Goal: Task Accomplishment & Management: Manage account settings

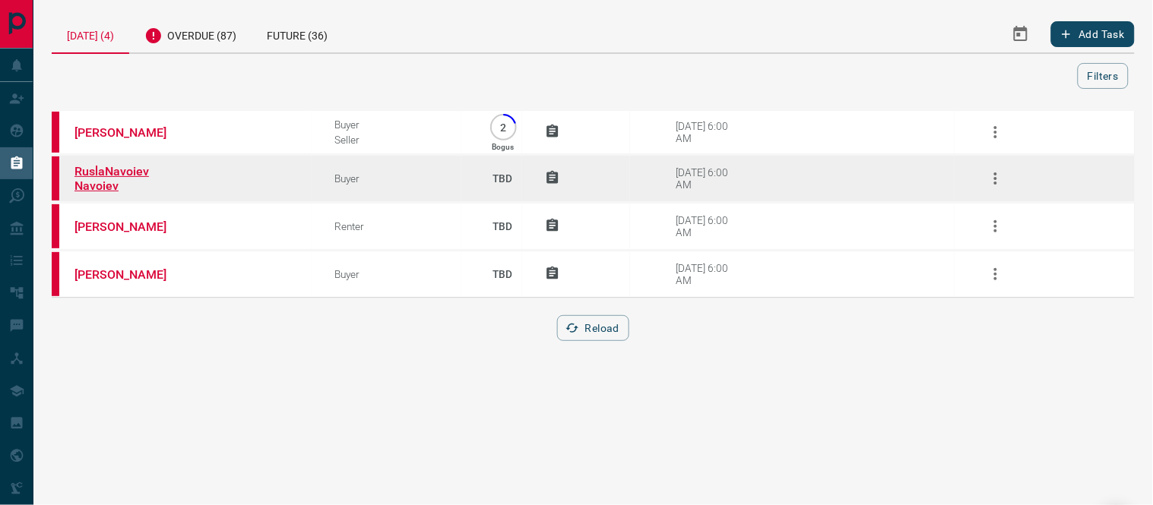
click at [106, 168] on link "RuslaNavoiev Navoiev" at bounding box center [131, 178] width 114 height 29
click at [991, 172] on icon "button" at bounding box center [995, 178] width 18 height 18
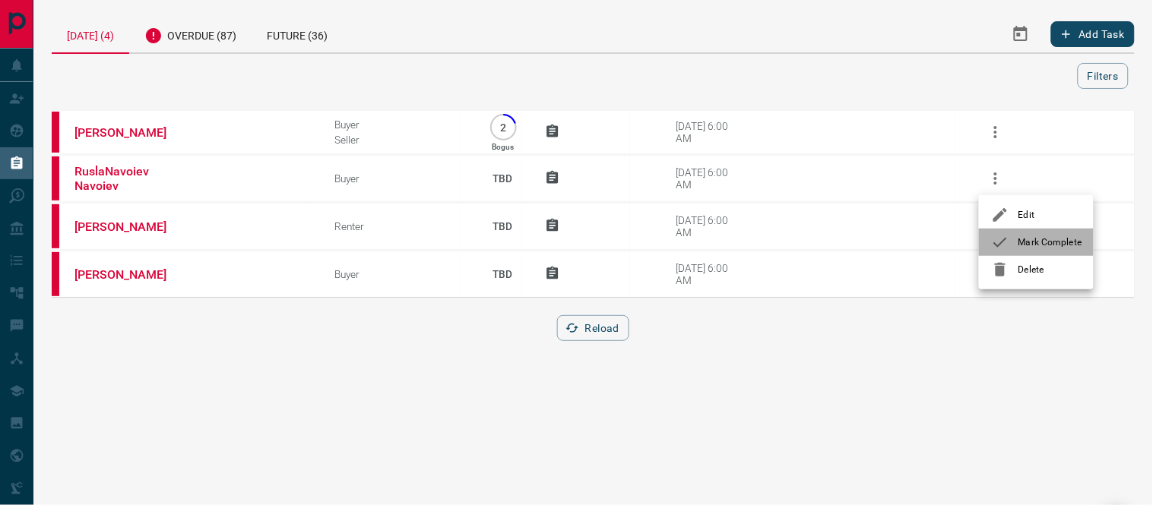
click at [1014, 242] on div at bounding box center [1004, 242] width 27 height 18
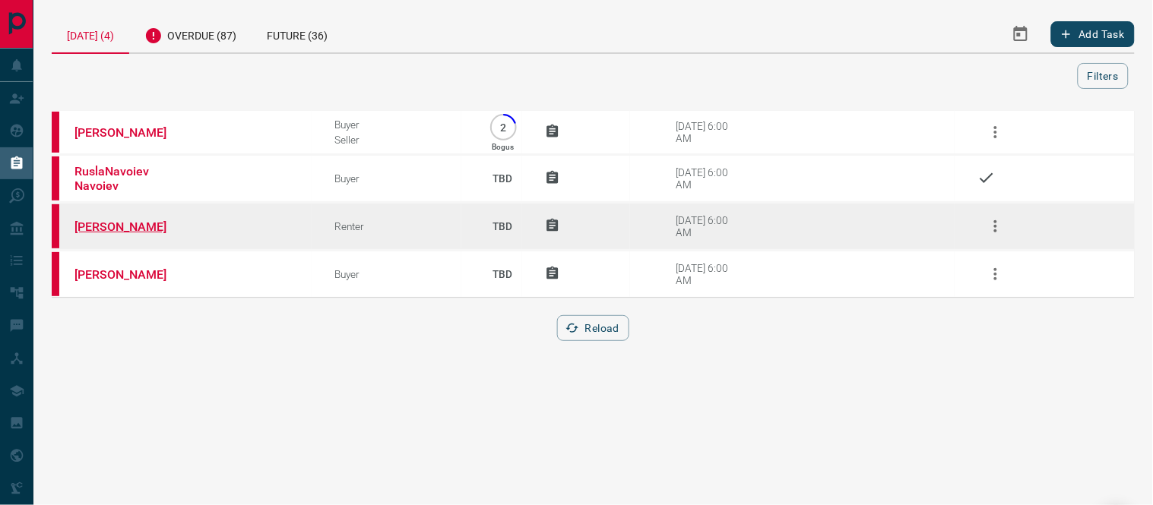
click at [131, 226] on link "[PERSON_NAME]" at bounding box center [131, 227] width 114 height 14
click at [993, 221] on icon "button" at bounding box center [995, 226] width 18 height 18
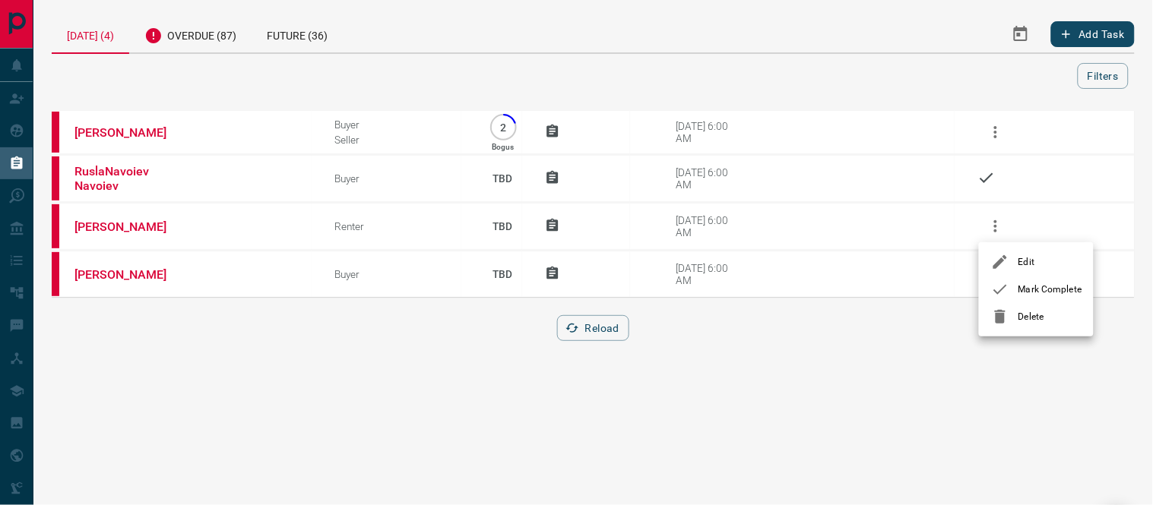
click at [106, 220] on div at bounding box center [576, 252] width 1153 height 505
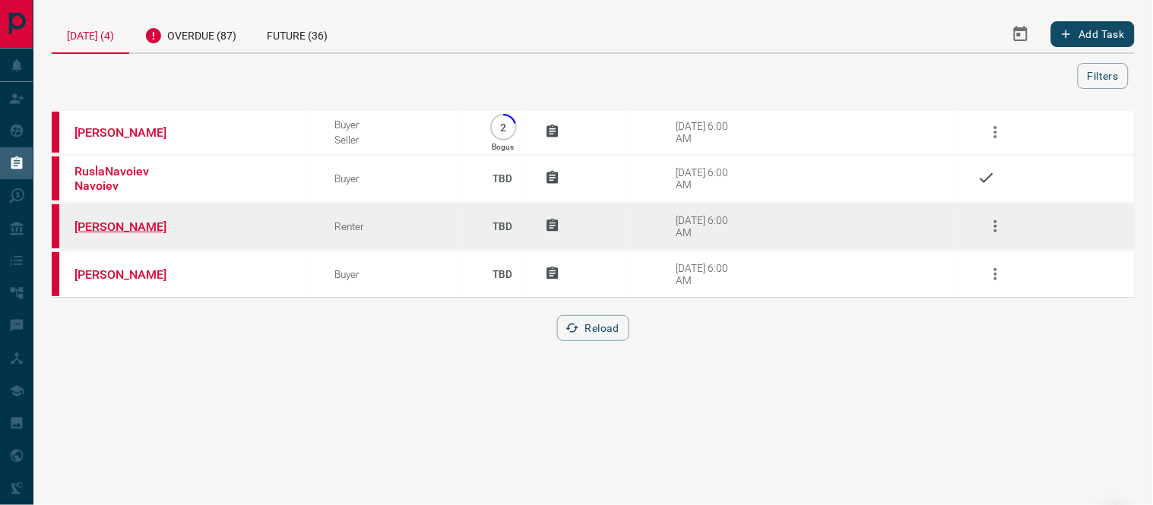
click at [103, 226] on link "[PERSON_NAME]" at bounding box center [131, 227] width 114 height 14
click at [999, 217] on icon "button" at bounding box center [995, 226] width 18 height 18
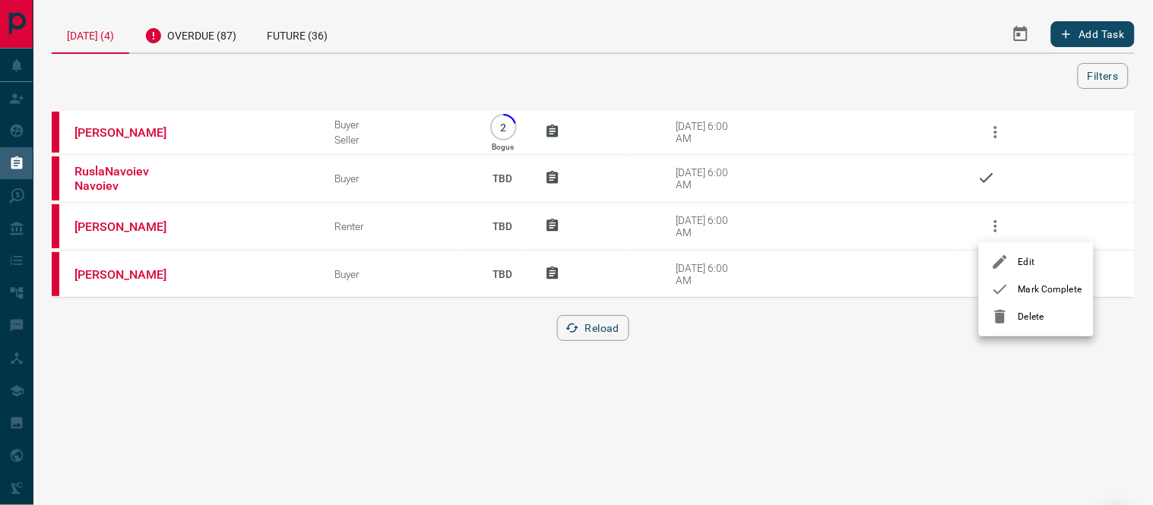
click at [1018, 289] on span "Mark Complete" at bounding box center [1049, 290] width 63 height 14
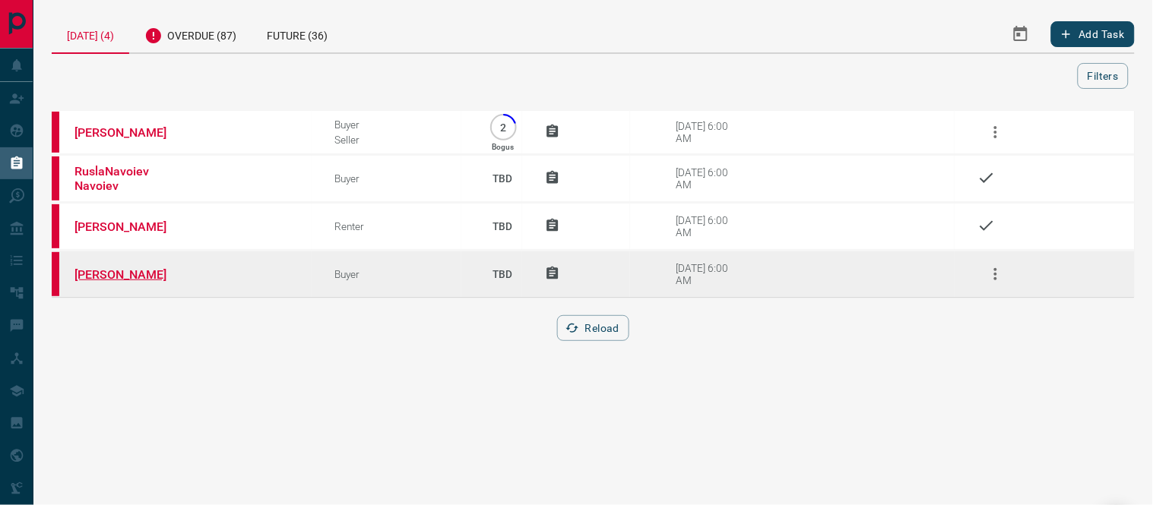
click at [102, 274] on link "[PERSON_NAME]" at bounding box center [131, 274] width 114 height 14
click at [109, 271] on link "[PERSON_NAME]" at bounding box center [131, 274] width 114 height 14
click at [1003, 272] on icon "button" at bounding box center [995, 274] width 18 height 18
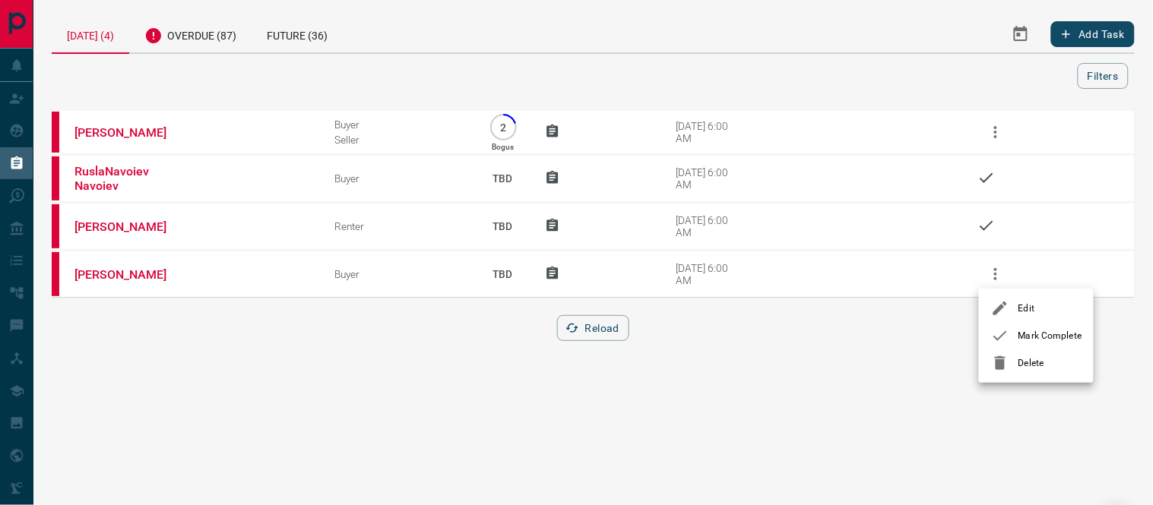
click at [1011, 332] on div at bounding box center [1004, 336] width 27 height 18
click at [178, 33] on div "Overdue (87)" at bounding box center [190, 33] width 122 height 37
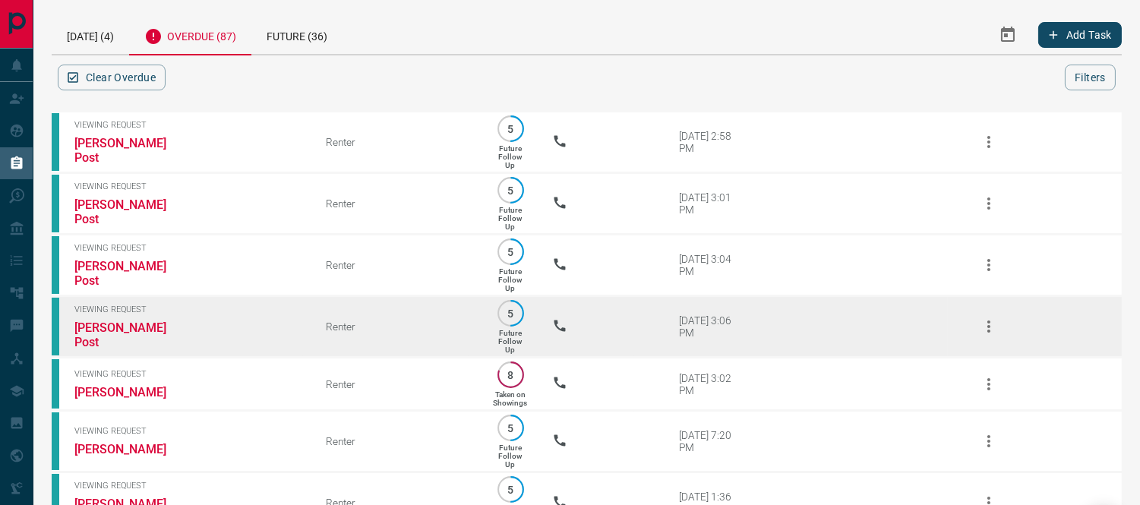
scroll to position [84, 0]
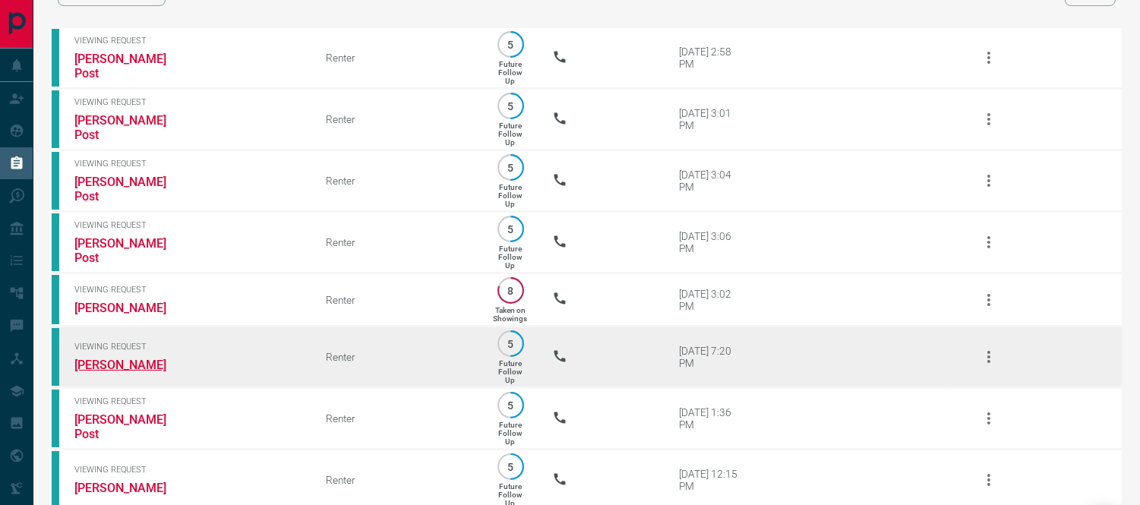
click at [106, 362] on link "[PERSON_NAME]" at bounding box center [131, 365] width 114 height 14
click at [986, 348] on icon "button" at bounding box center [989, 357] width 18 height 18
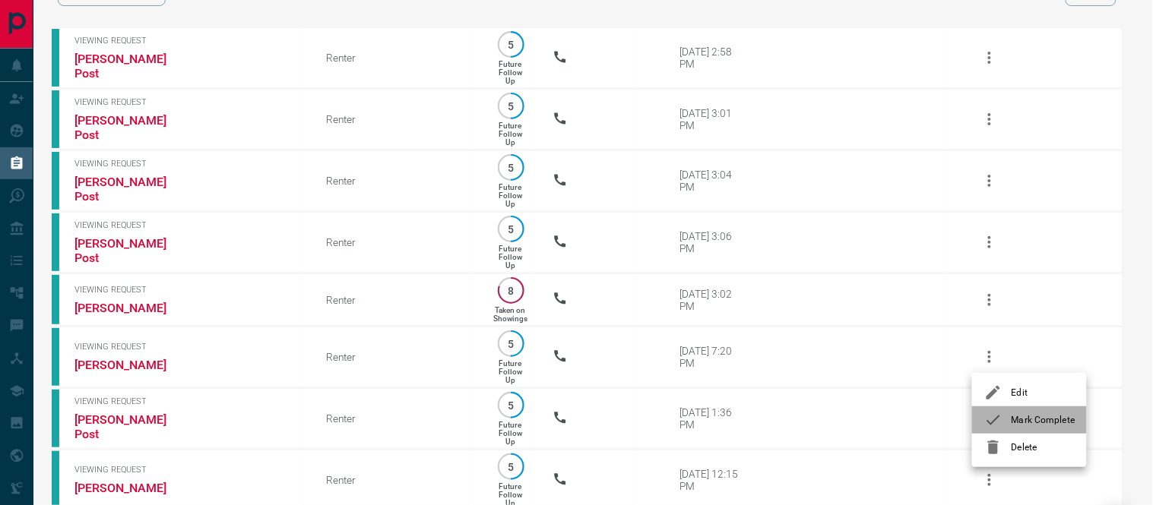
click at [1014, 422] on span "Mark Complete" at bounding box center [1042, 420] width 63 height 14
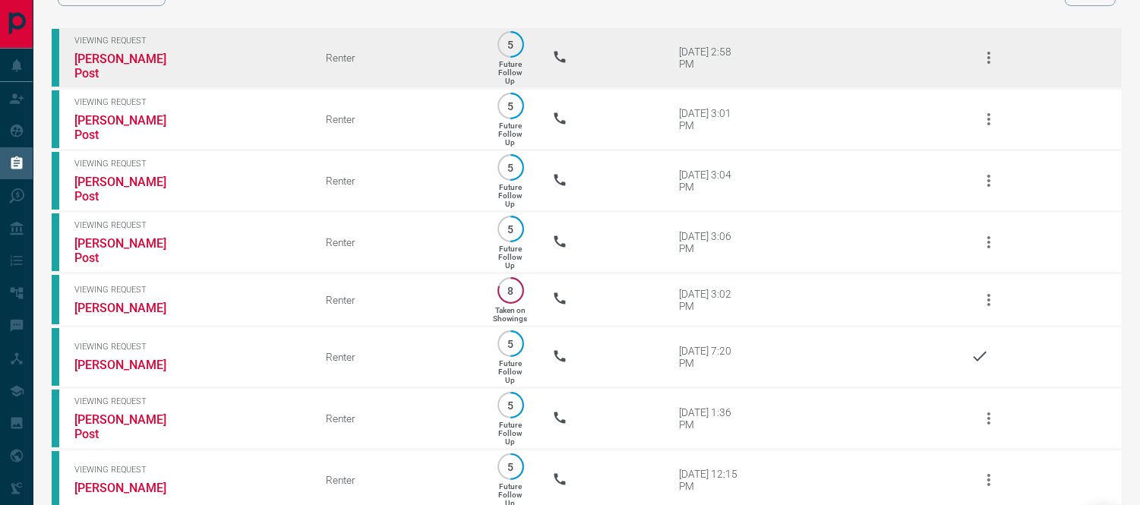
click at [983, 51] on icon "button" at bounding box center [989, 58] width 18 height 18
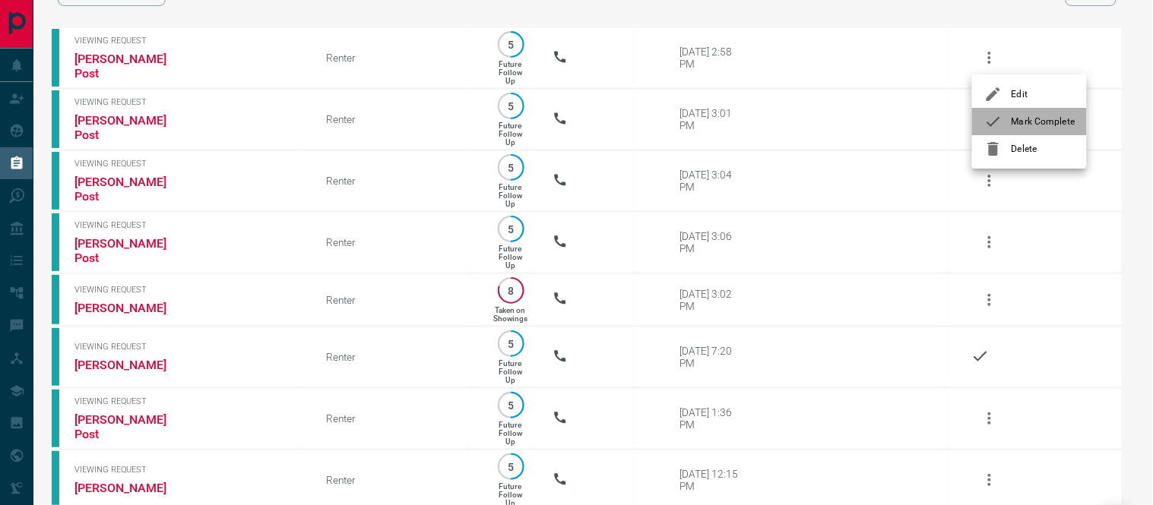
click at [1023, 119] on span "Mark Complete" at bounding box center [1042, 122] width 63 height 14
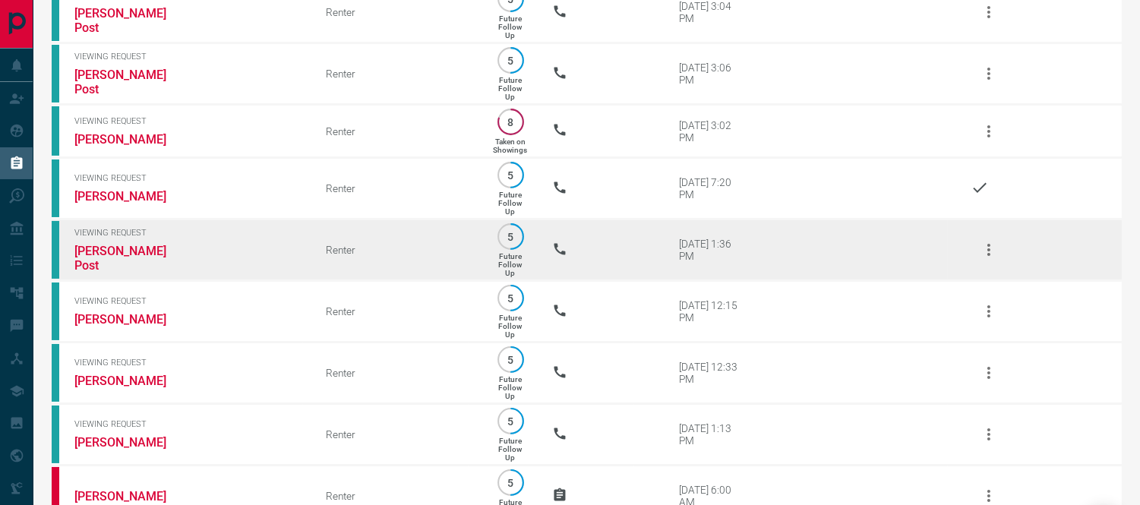
scroll to position [337, 0]
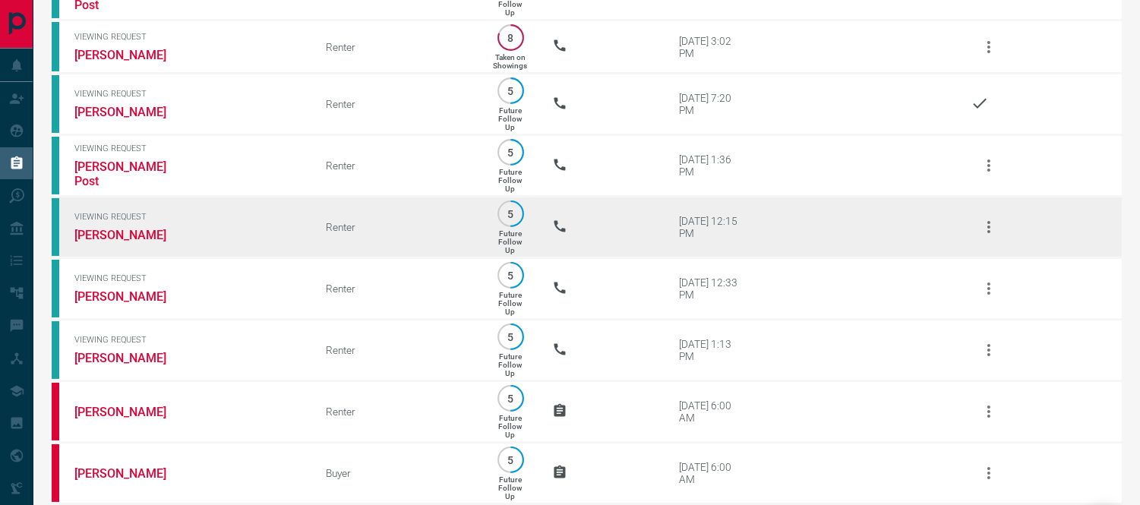
click at [983, 222] on icon "button" at bounding box center [989, 227] width 18 height 18
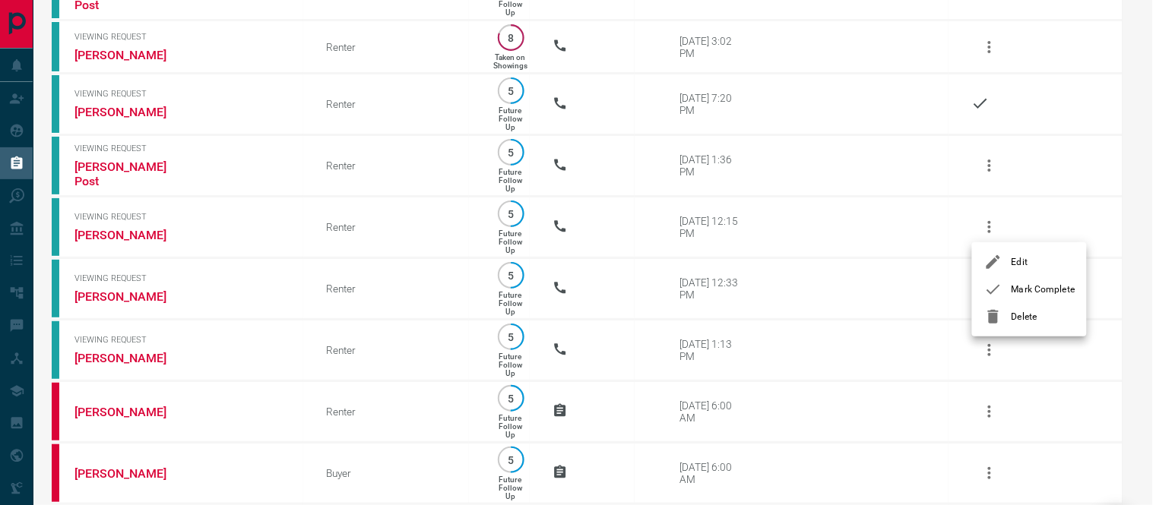
click at [1007, 289] on div at bounding box center [997, 289] width 27 height 18
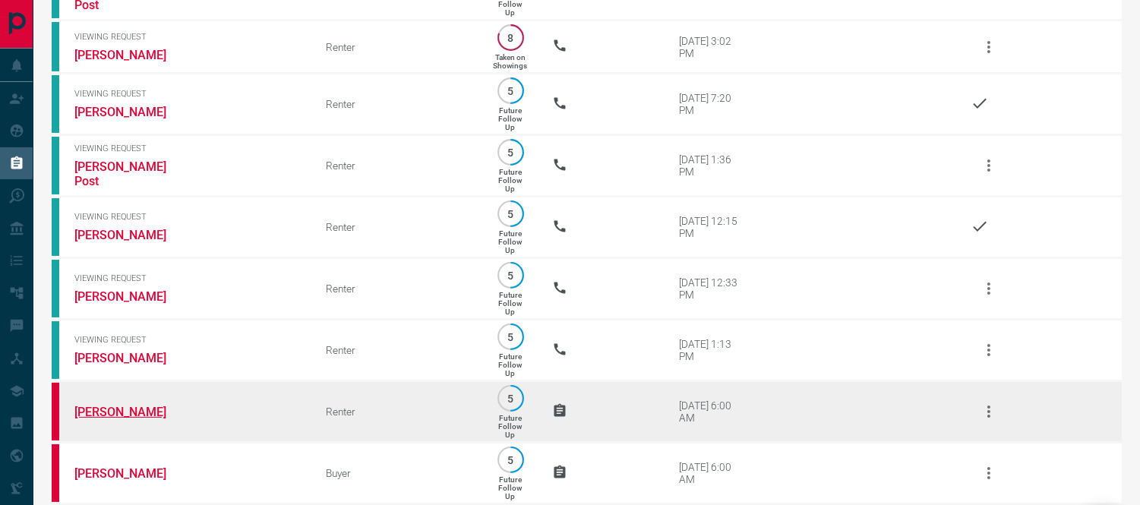
click at [108, 419] on link "[PERSON_NAME]" at bounding box center [131, 412] width 114 height 14
click at [985, 398] on button "button" at bounding box center [989, 412] width 36 height 36
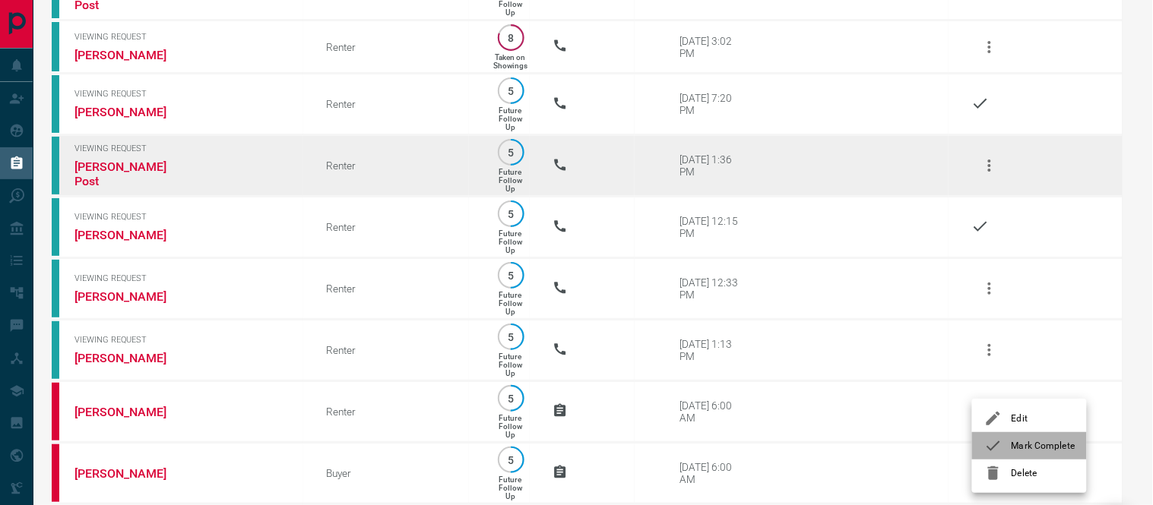
drag, startPoint x: 1005, startPoint y: 446, endPoint x: 219, endPoint y: 157, distance: 837.7
click at [1003, 444] on div at bounding box center [997, 446] width 27 height 18
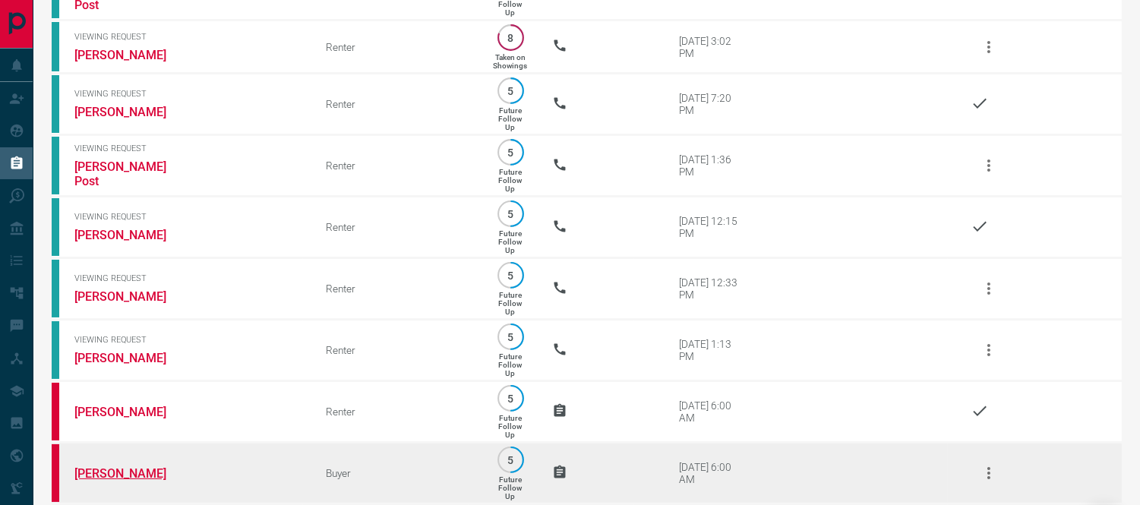
click at [104, 473] on link "[PERSON_NAME]" at bounding box center [131, 474] width 114 height 14
click at [984, 466] on icon "button" at bounding box center [989, 473] width 18 height 18
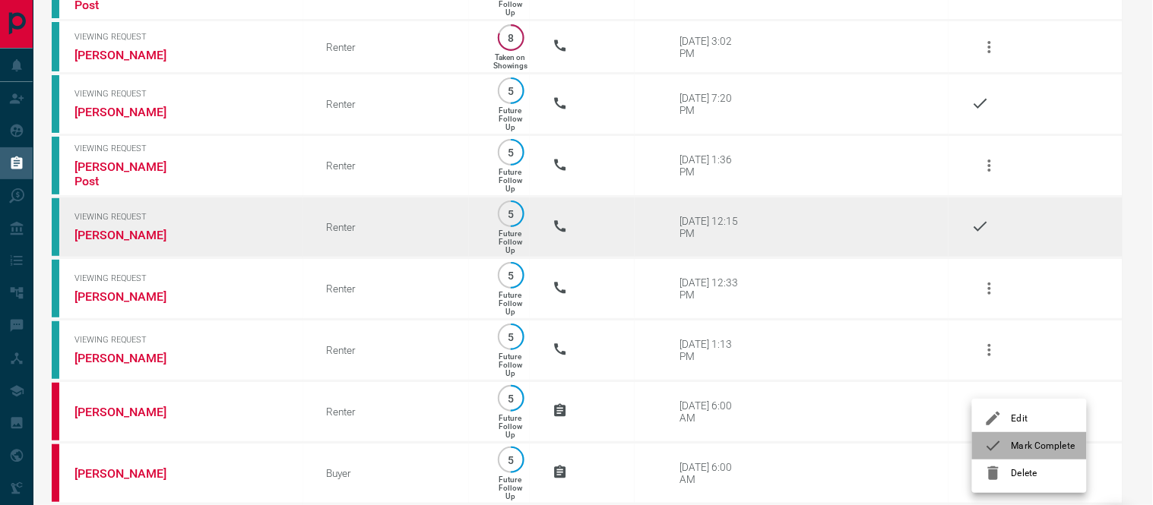
drag, startPoint x: 1013, startPoint y: 451, endPoint x: 340, endPoint y: 226, distance: 709.7
click at [1011, 451] on span "Mark Complete" at bounding box center [1042, 446] width 63 height 14
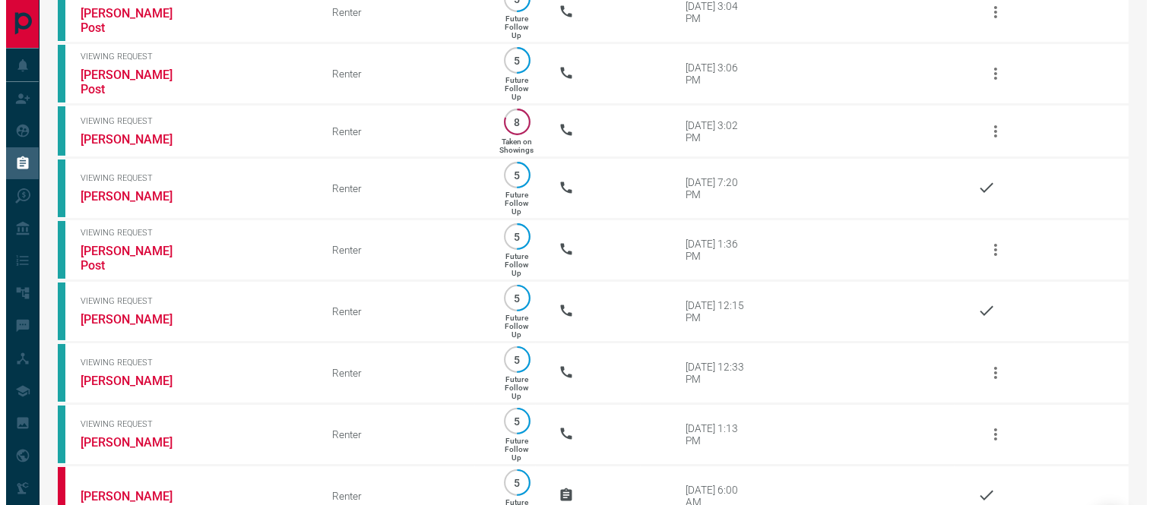
scroll to position [0, 0]
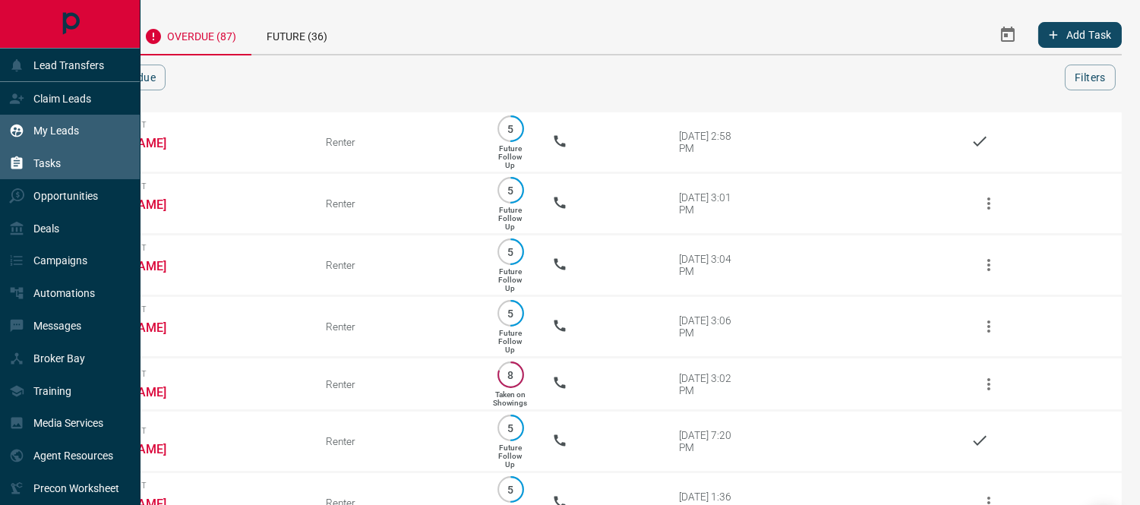
click at [42, 125] on p "My Leads" at bounding box center [56, 131] width 46 height 12
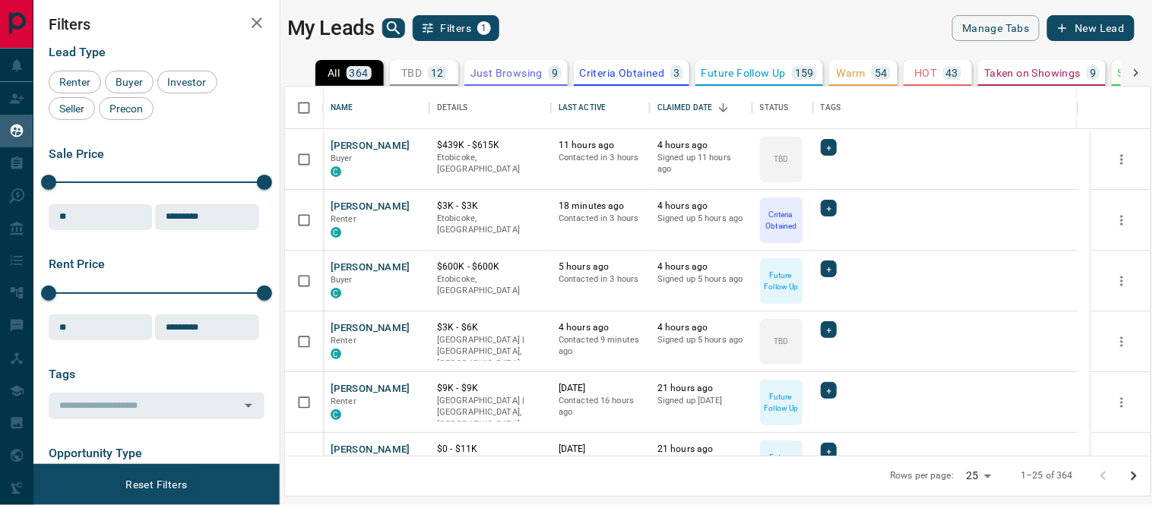
scroll to position [356, 852]
click at [393, 33] on icon "search button" at bounding box center [393, 28] width 18 height 18
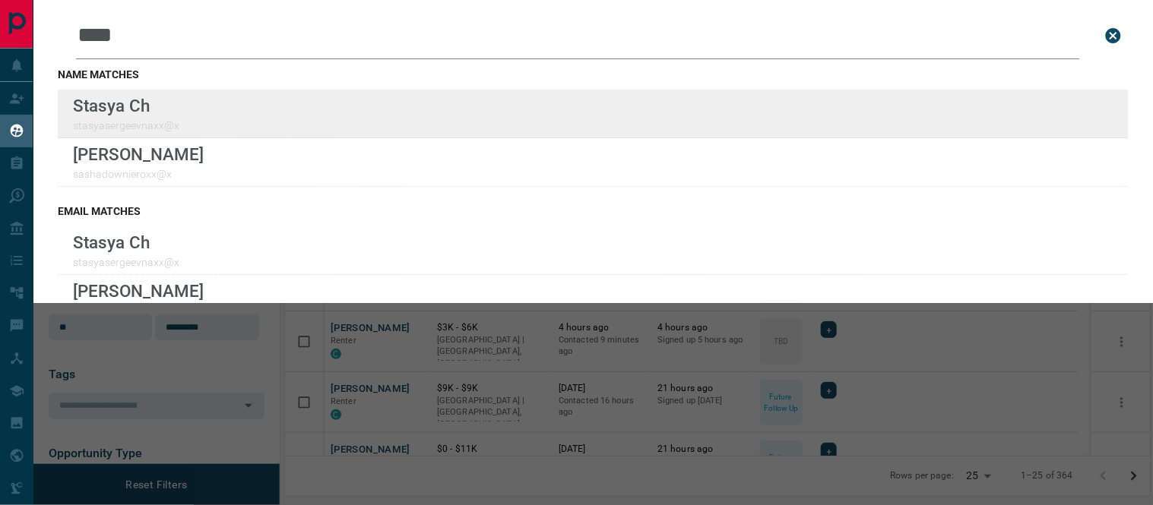
type input "****"
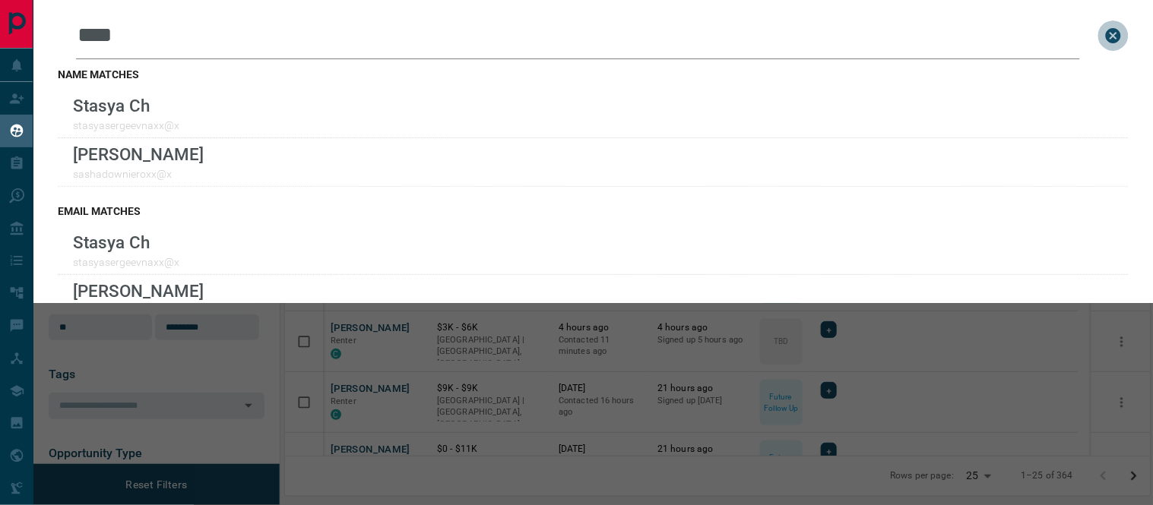
click at [1105, 41] on icon "close search bar" at bounding box center [1112, 35] width 15 height 15
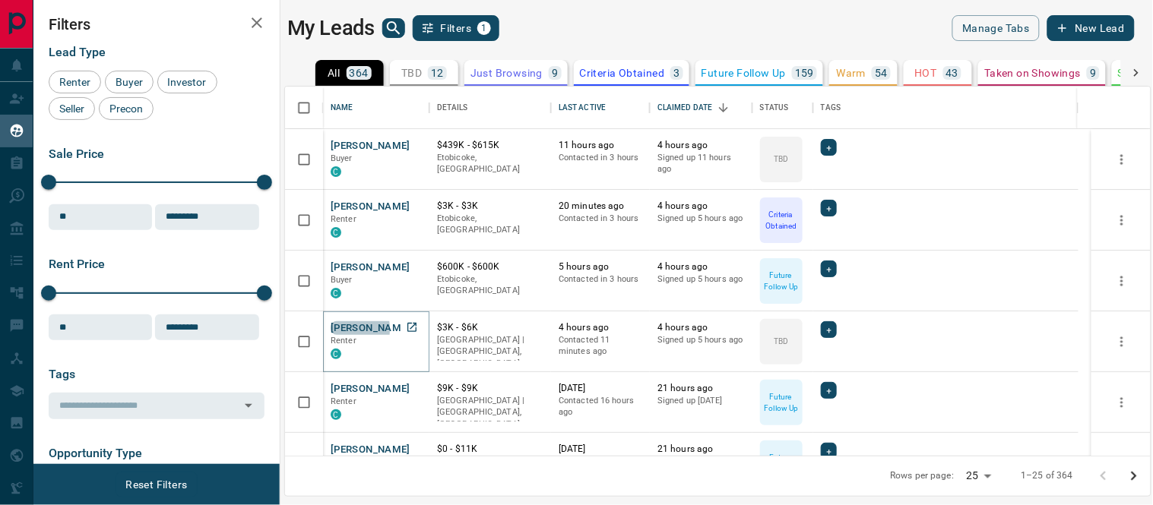
click at [339, 329] on button "[PERSON_NAME]" at bounding box center [371, 328] width 80 height 14
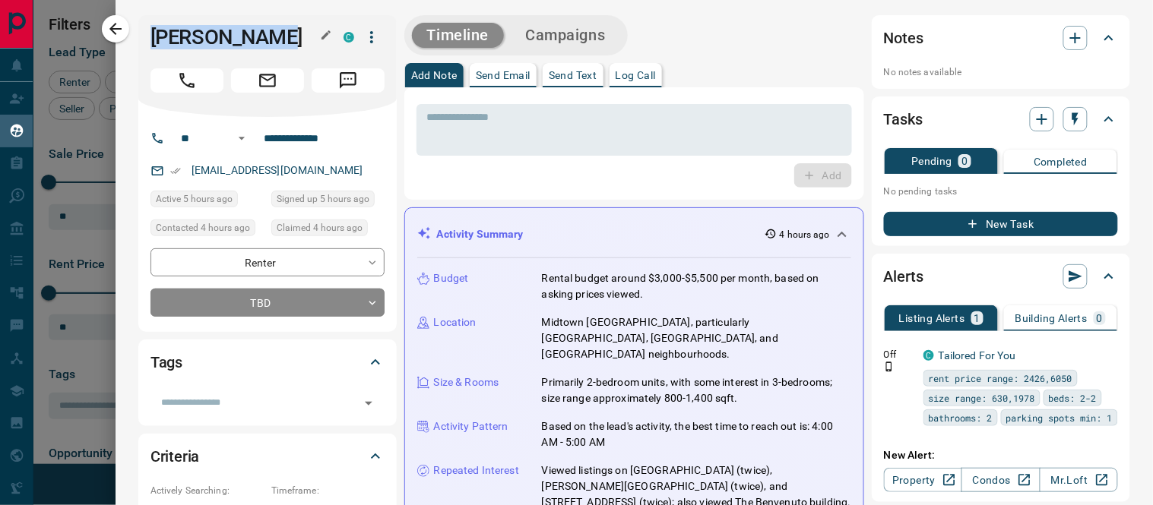
drag, startPoint x: 277, startPoint y: 31, endPoint x: 150, endPoint y: 36, distance: 127.0
click at [150, 36] on h1 "[PERSON_NAME]" at bounding box center [235, 37] width 170 height 24
click at [538, 152] on div "* ​" at bounding box center [633, 130] width 435 height 52
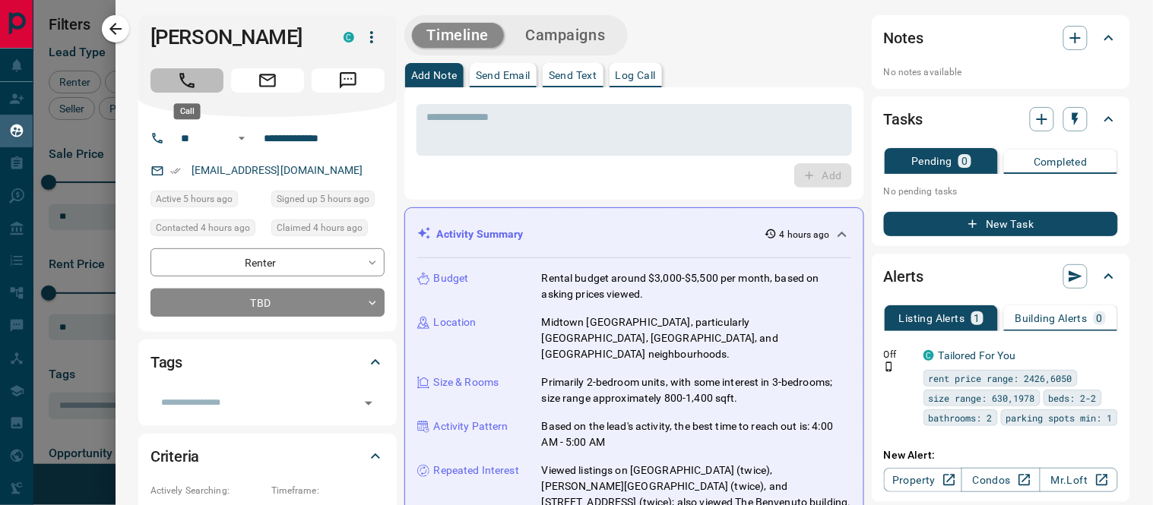
click at [181, 76] on icon "Call" at bounding box center [187, 81] width 20 height 20
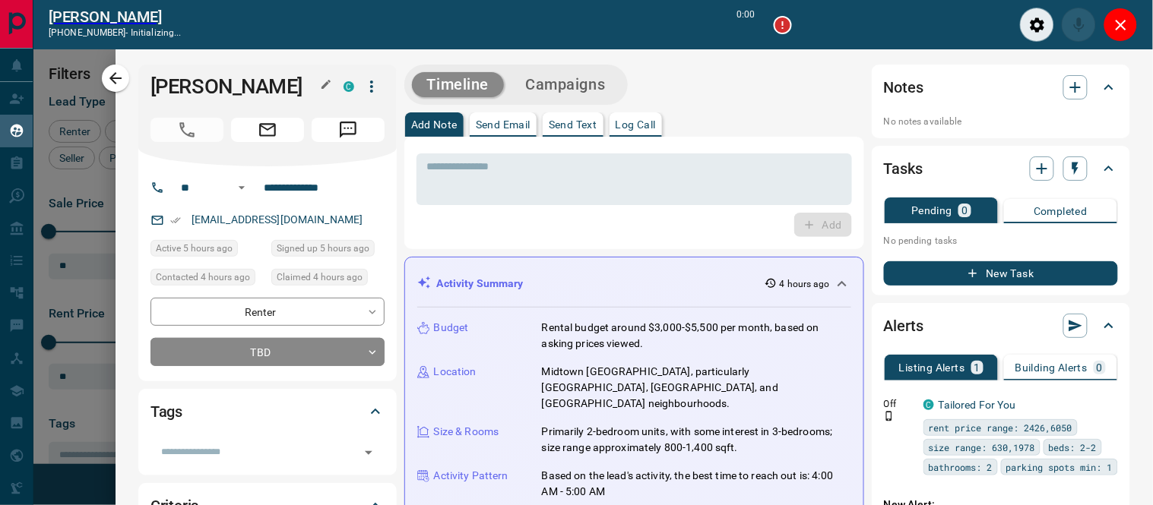
scroll to position [13, 13]
type input "*******"
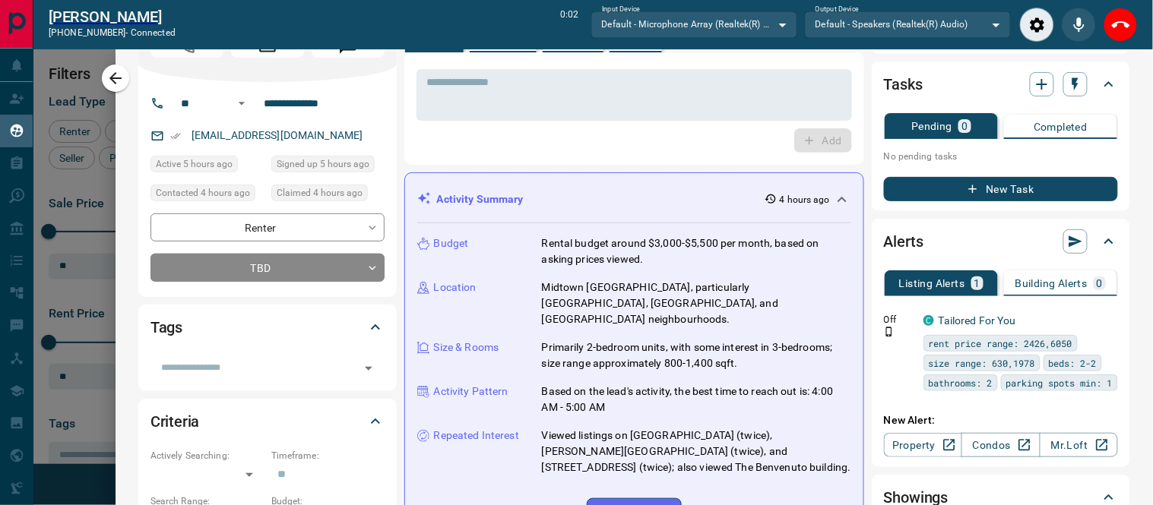
scroll to position [0, 0]
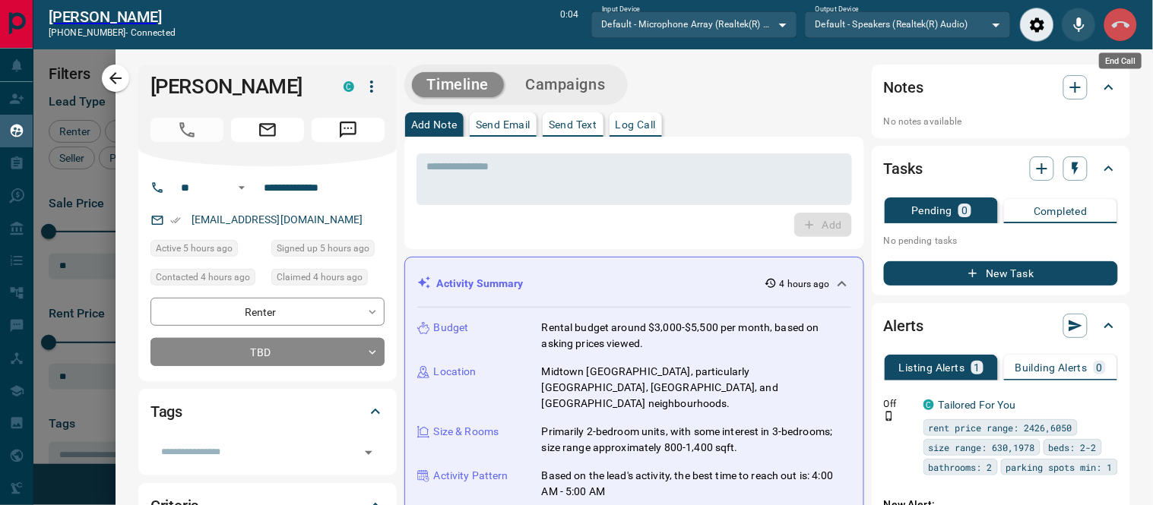
click at [1124, 26] on icon "End Call" at bounding box center [1121, 25] width 18 height 18
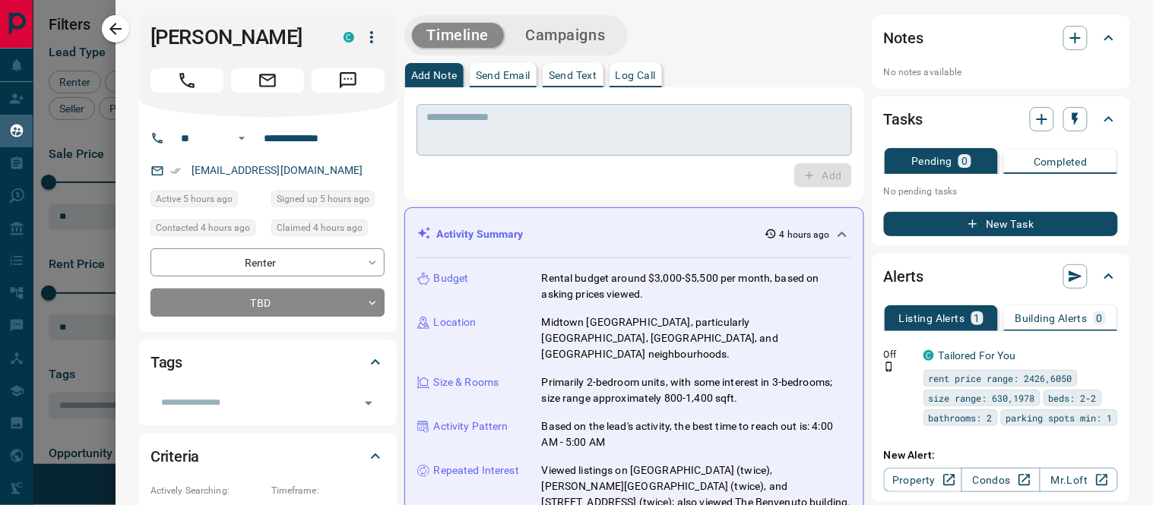
scroll to position [356, 852]
click at [628, 71] on p "Log Call" at bounding box center [635, 75] width 40 height 11
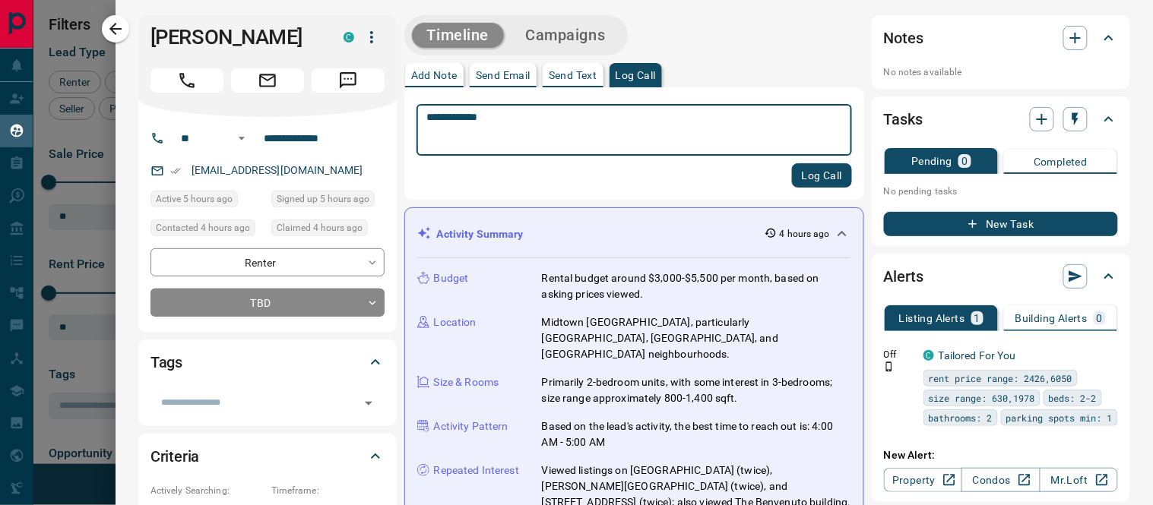
type textarea "**********"
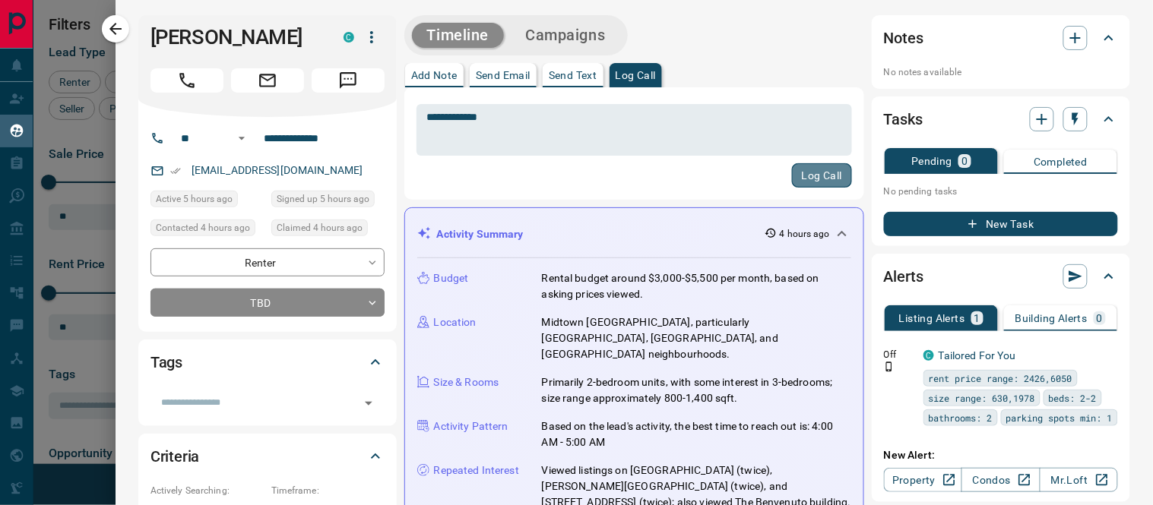
click at [795, 169] on button "Log Call" at bounding box center [822, 175] width 60 height 24
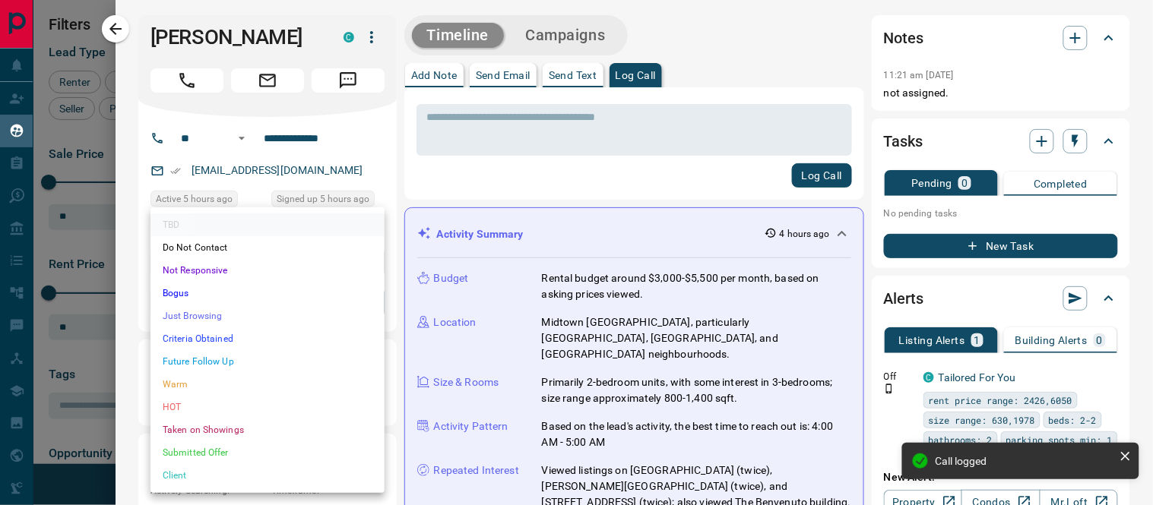
click at [365, 305] on body "Lead Transfers Claim Leads My Leads Tasks Opportunities Deals Campaigns Automat…" at bounding box center [576, 243] width 1153 height 486
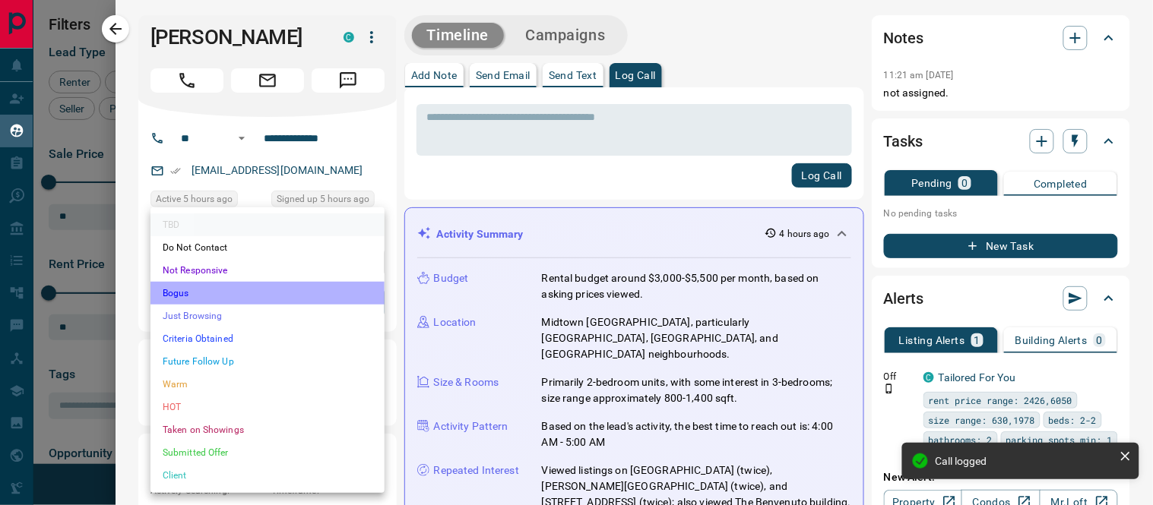
click at [169, 291] on li "Bogus" at bounding box center [267, 293] width 234 height 23
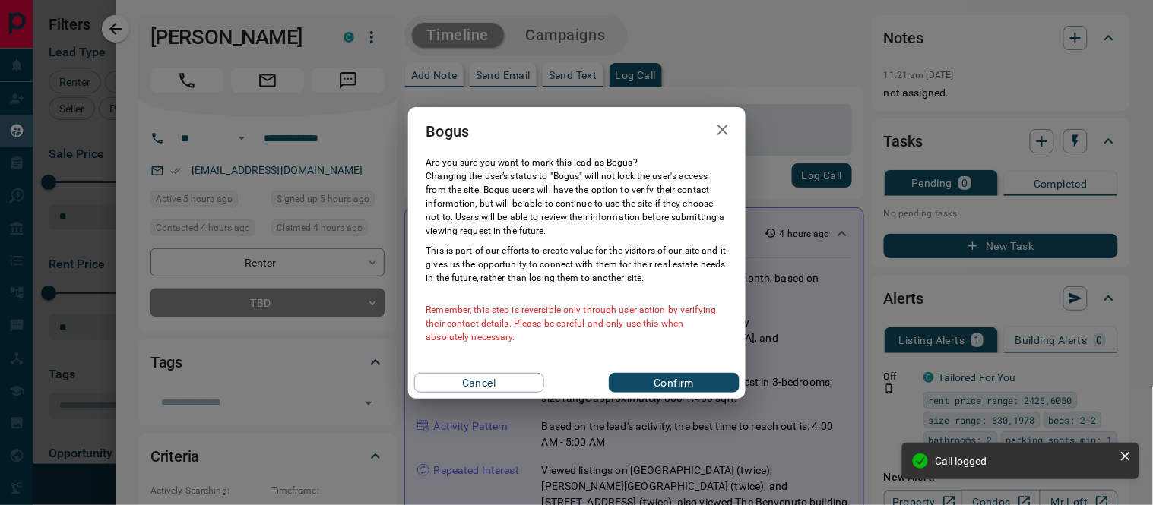
click at [634, 380] on button "Confirm" at bounding box center [674, 383] width 130 height 20
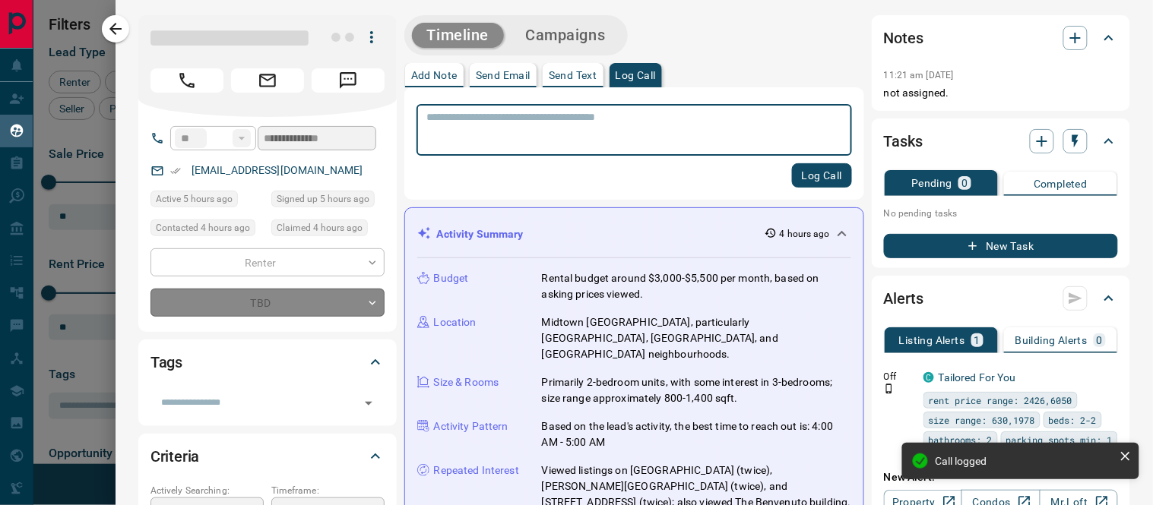
type input "**********"
type input "*"
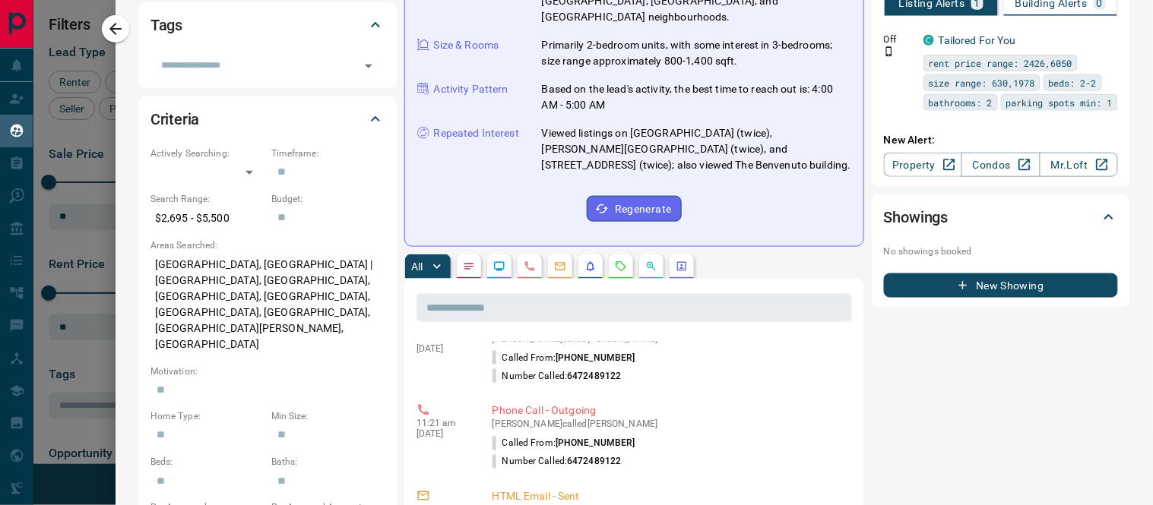
scroll to position [0, 0]
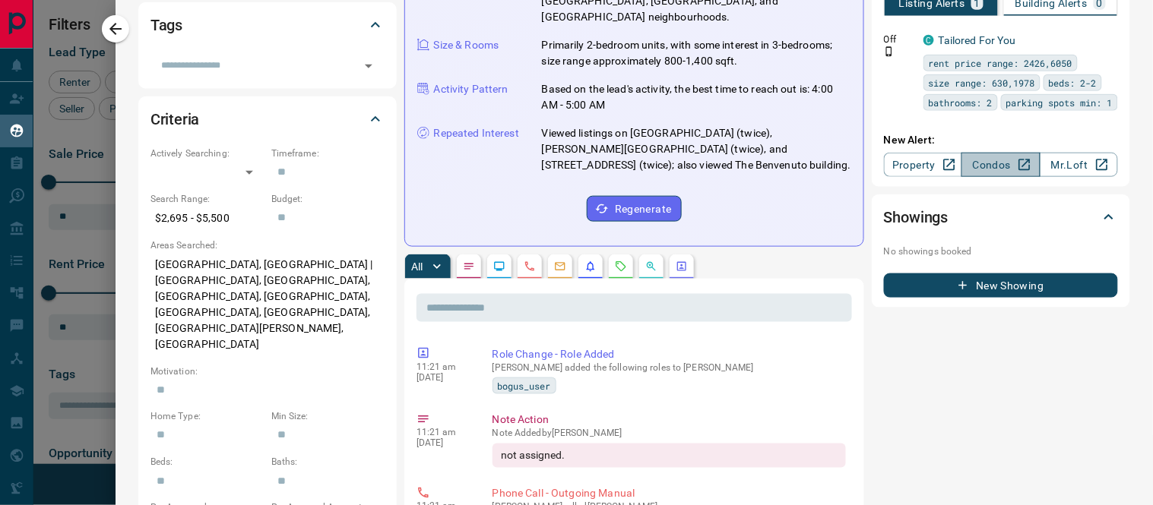
click at [989, 160] on link "Condos" at bounding box center [1000, 165] width 78 height 24
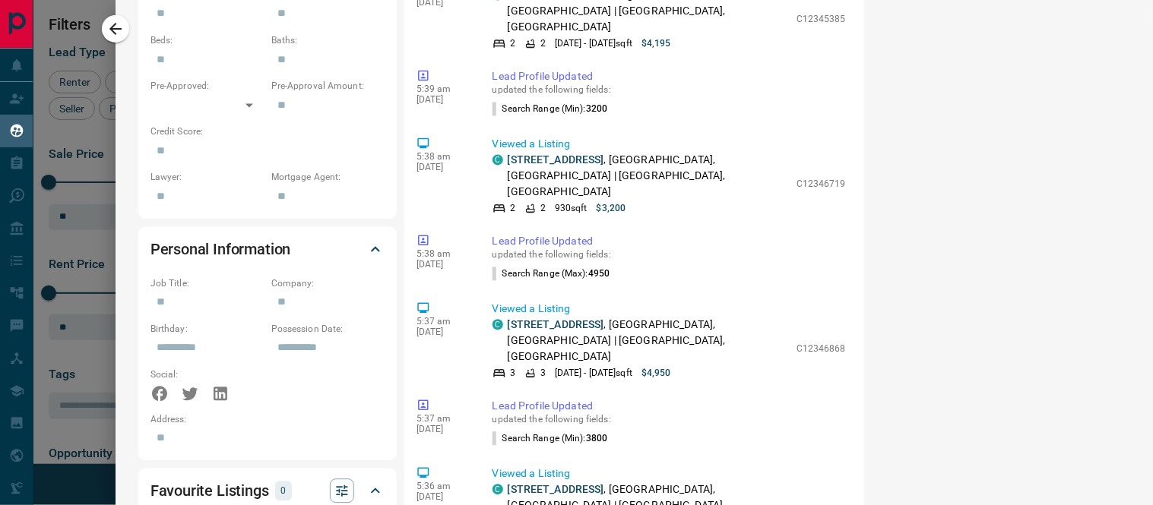
scroll to position [2424, 0]
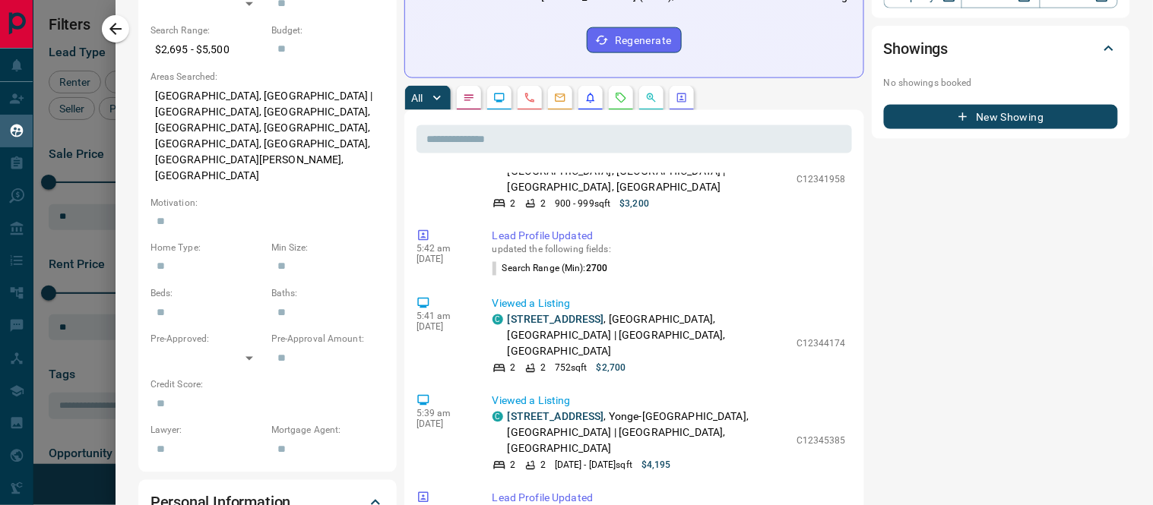
scroll to position [2677, 0]
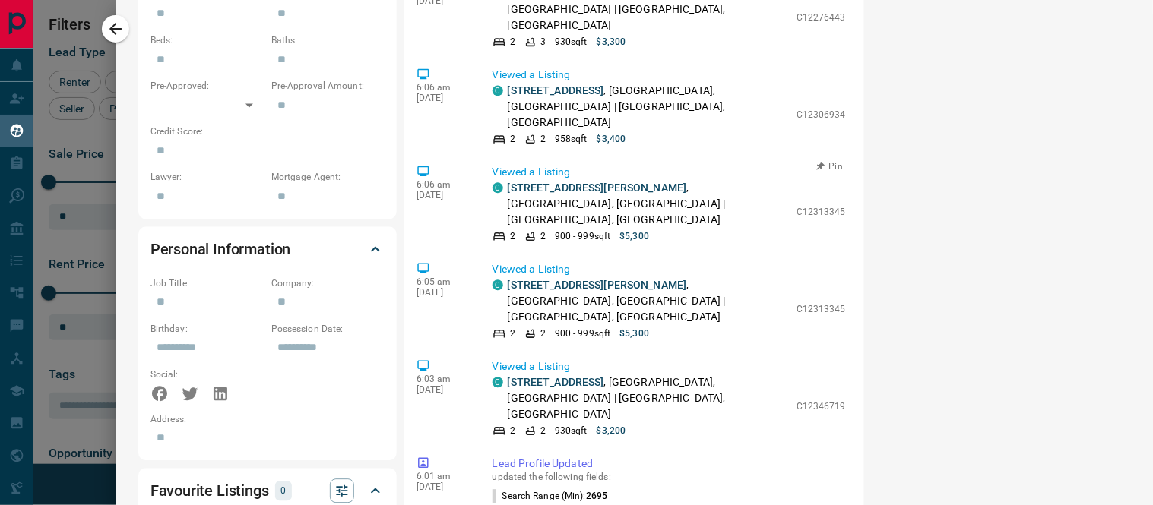
scroll to position [1129, 0]
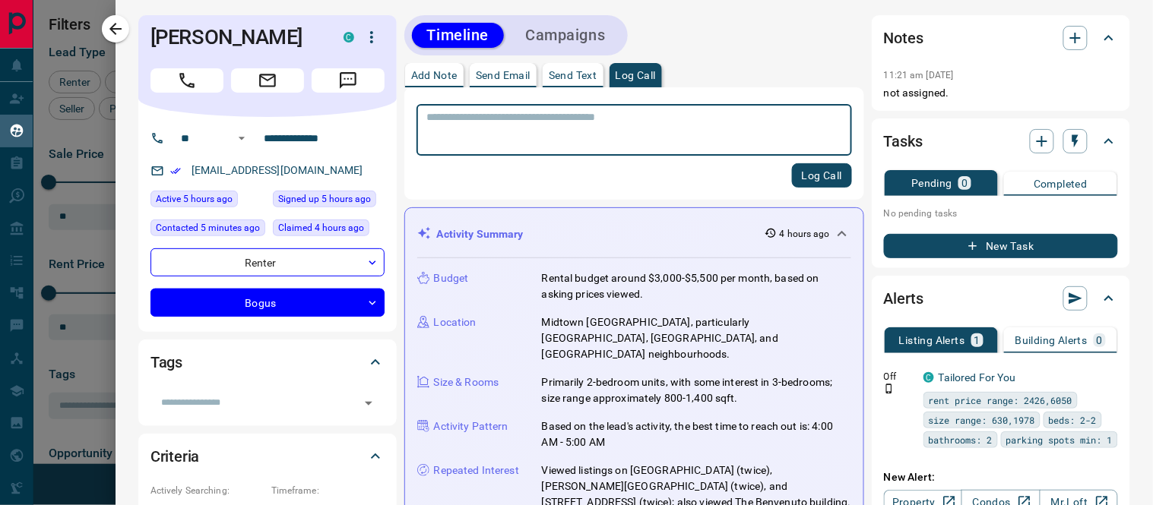
scroll to position [84, 0]
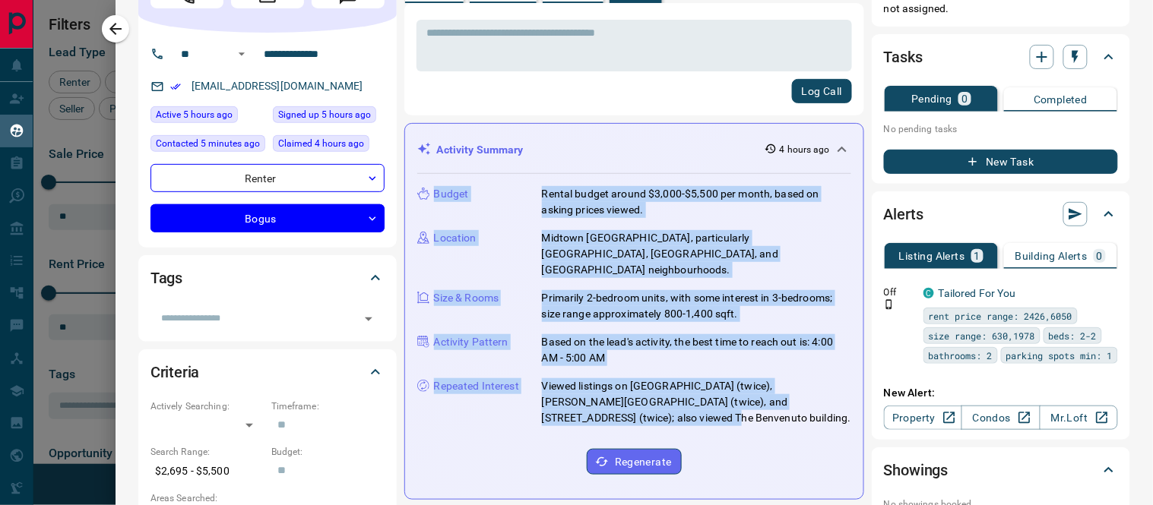
drag, startPoint x: 416, startPoint y: 194, endPoint x: 775, endPoint y: 394, distance: 411.2
click at [795, 405] on div "Activity Summary 4 hours ago Budget Rental budget around $3,000-$5,500 per mont…" at bounding box center [634, 311] width 460 height 377
copy div "Budget Rental budget around $3,000-$5,500 per month, based on asking prices vie…"
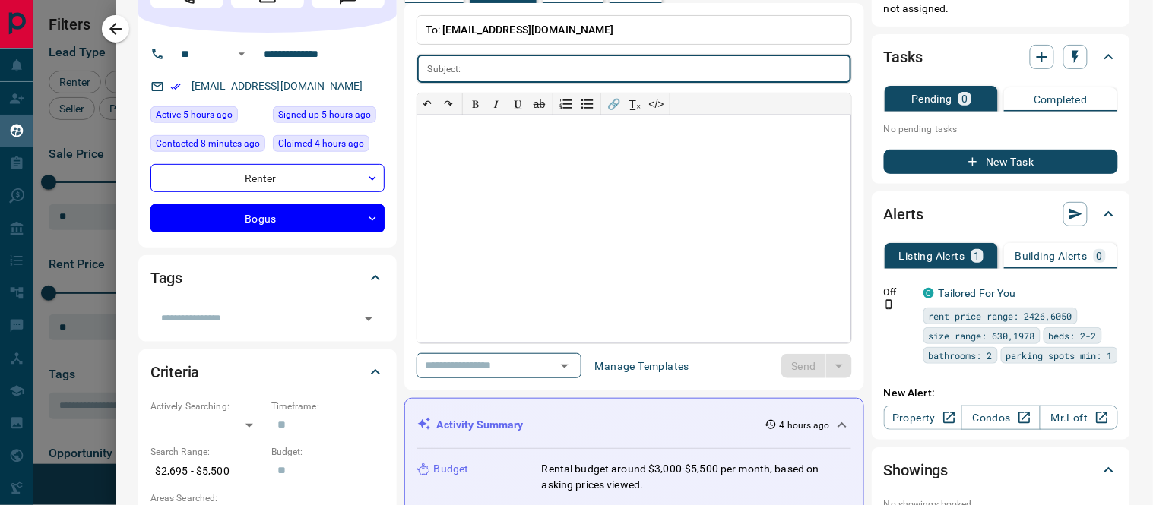
click at [457, 221] on div at bounding box center [634, 229] width 434 height 228
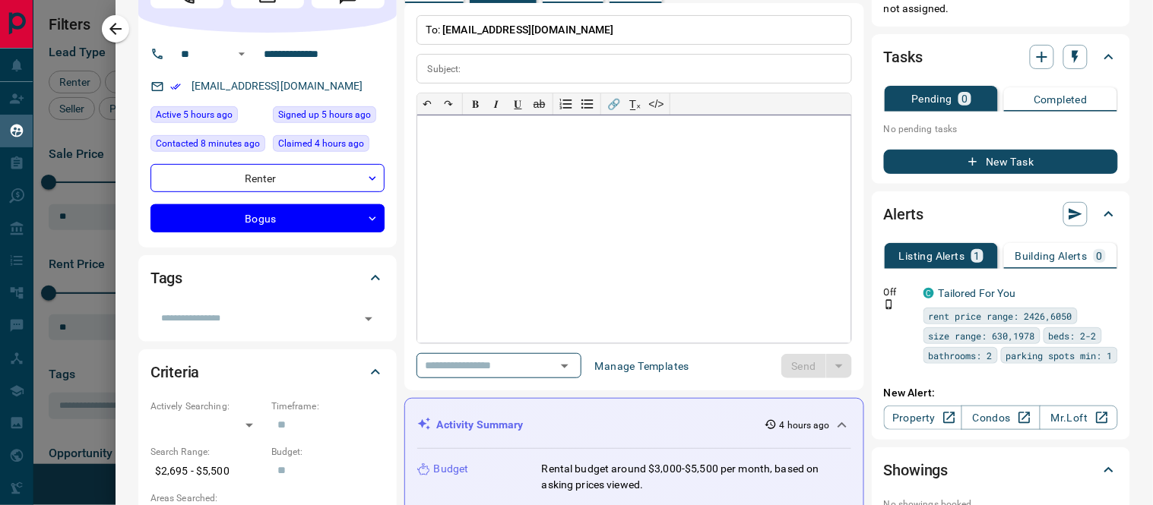
scroll to position [0, 0]
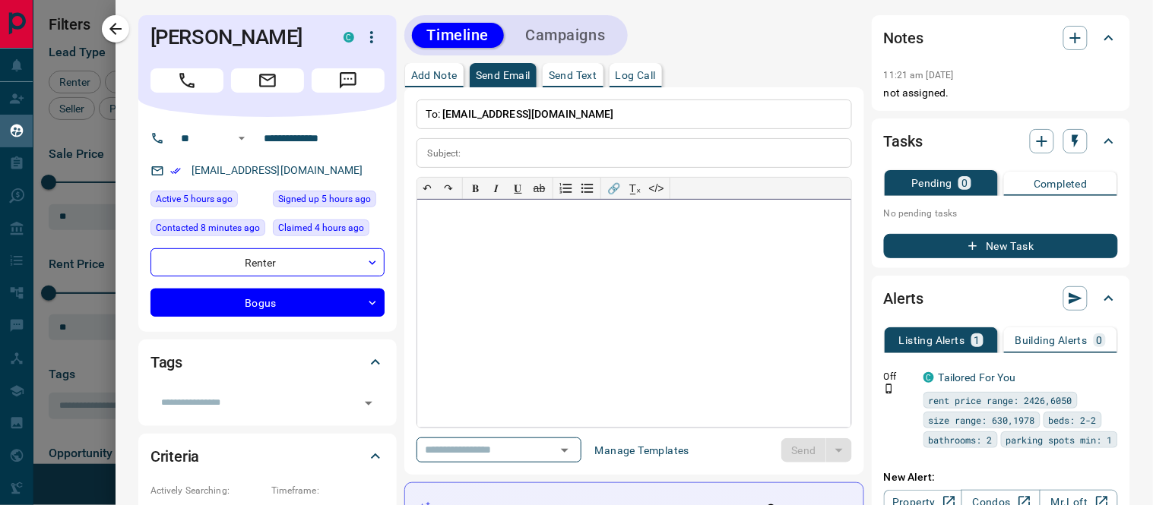
paste div
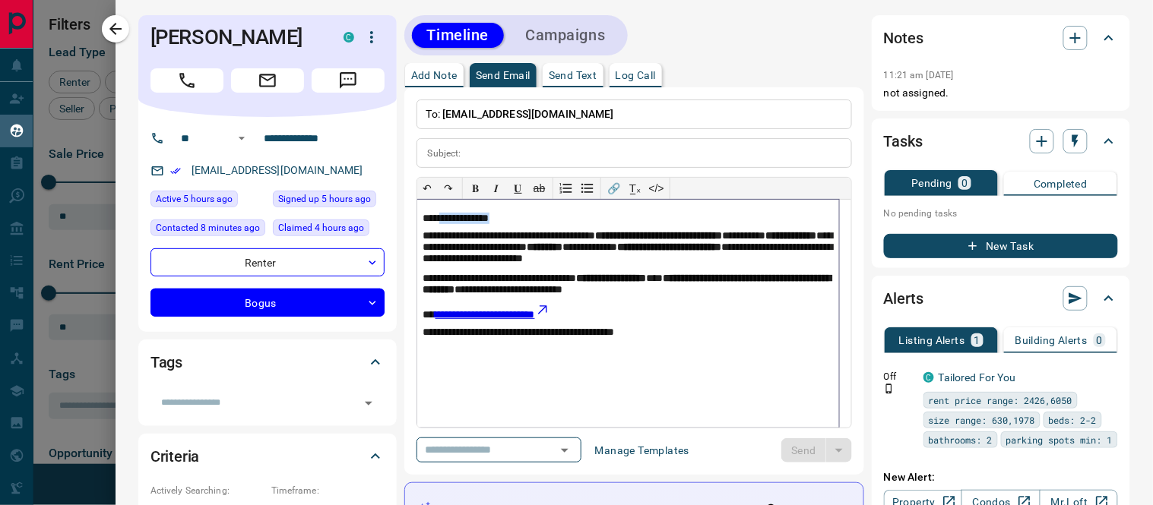
drag, startPoint x: 511, startPoint y: 218, endPoint x: 444, endPoint y: 217, distance: 66.9
click at [444, 217] on p "**********" at bounding box center [628, 219] width 410 height 12
